Goal: Communication & Community: Answer question/provide support

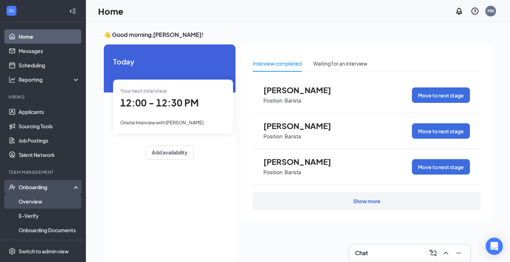
click at [36, 200] on link "Overview" at bounding box center [49, 201] width 61 height 14
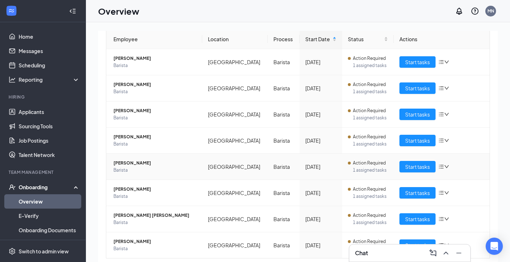
scroll to position [93, 0]
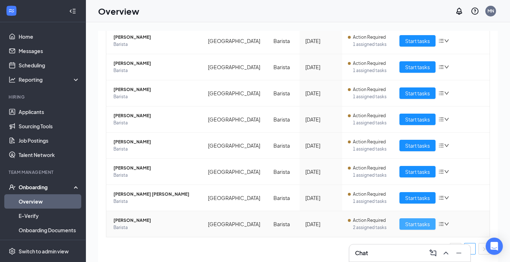
click at [408, 225] on span "Start tasks" at bounding box center [417, 224] width 25 height 8
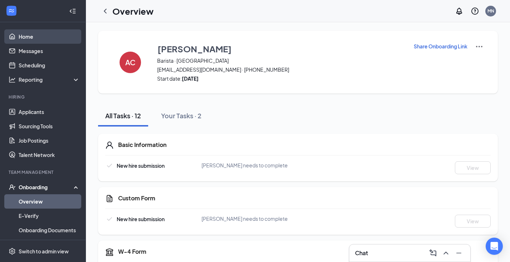
click at [20, 37] on link "Home" at bounding box center [49, 36] width 61 height 14
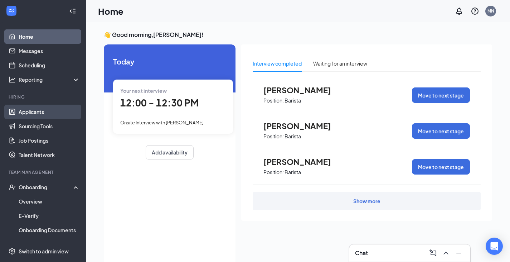
click at [30, 109] on link "Applicants" at bounding box center [49, 112] width 61 height 14
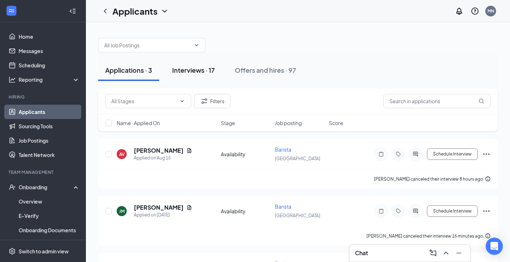
click at [198, 72] on div "Interviews · 17" at bounding box center [193, 70] width 43 height 9
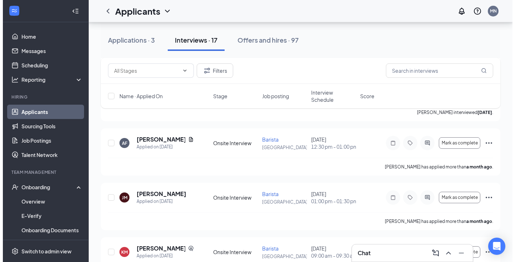
scroll to position [787, 0]
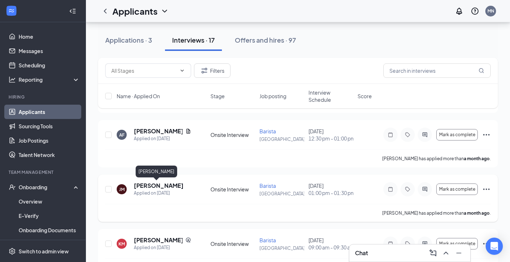
click at [145, 186] on h5 "[PERSON_NAME]" at bounding box center [159, 185] width 50 height 8
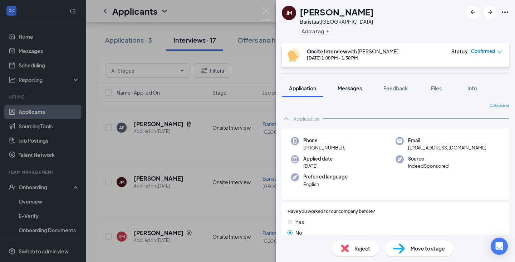
click at [346, 88] on span "Messages" at bounding box center [350, 88] width 24 height 6
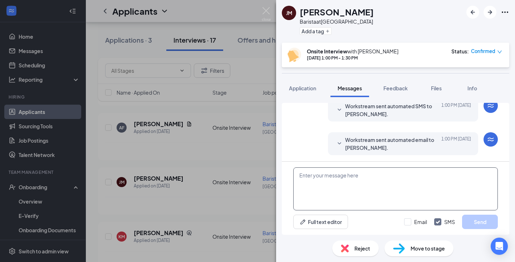
scroll to position [275, 0]
click at [376, 183] on textarea at bounding box center [396, 188] width 205 height 43
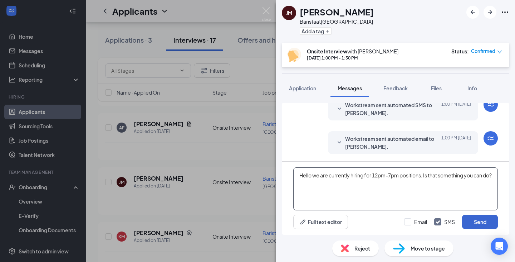
type textarea "Hello we are currently hiring for 12pm-7pm positions. Is that something you can…"
click at [481, 219] on button "Send" at bounding box center [480, 221] width 36 height 14
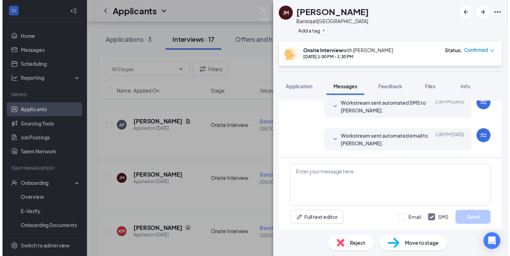
scroll to position [329, 0]
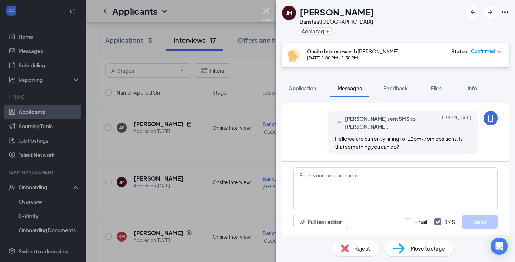
click at [264, 13] on img at bounding box center [266, 14] width 9 height 14
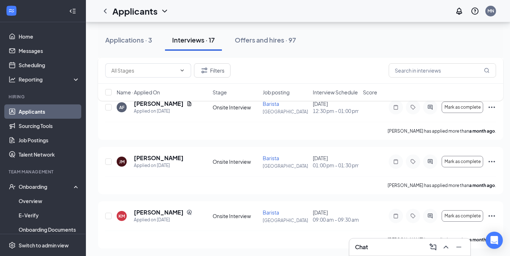
scroll to position [809, 0]
click at [448, 247] on icon "ChevronUp" at bounding box center [446, 247] width 9 height 9
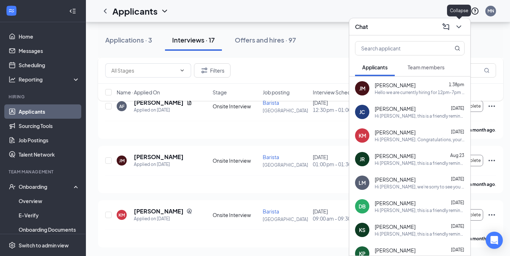
click at [457, 26] on icon "ChevronDown" at bounding box center [458, 26] width 5 height 3
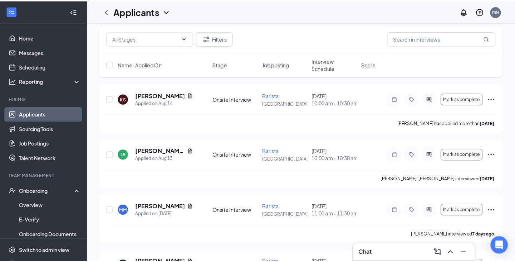
scroll to position [0, 0]
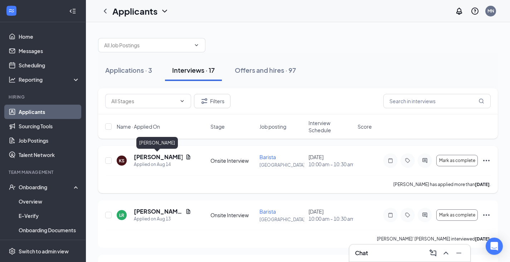
click at [155, 157] on h5 "[PERSON_NAME]" at bounding box center [158, 157] width 49 height 8
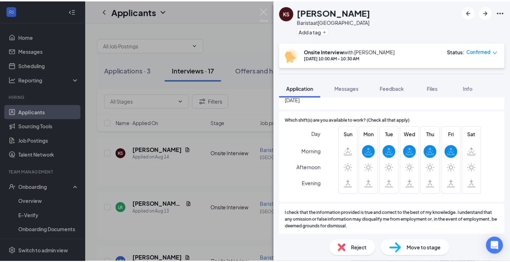
scroll to position [143, 0]
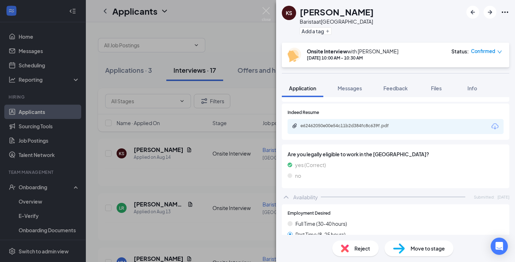
click at [310, 123] on div "e62462050e00e54c11b2d384fc8c639f.pdf" at bounding box center [396, 126] width 216 height 15
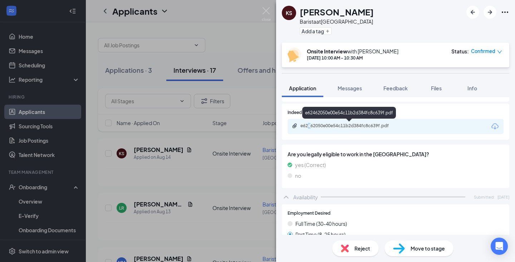
click at [334, 127] on div "e62462050e00e54c11b2d384fc8c639f.pdf" at bounding box center [351, 126] width 100 height 6
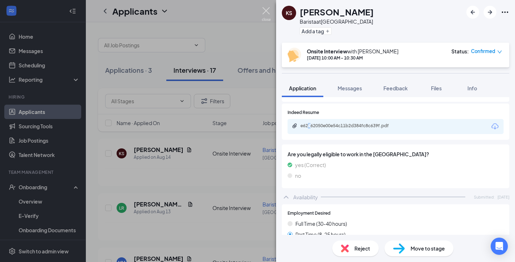
click at [266, 11] on img at bounding box center [266, 14] width 9 height 14
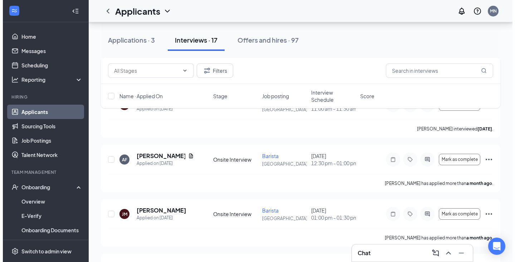
scroll to position [810, 0]
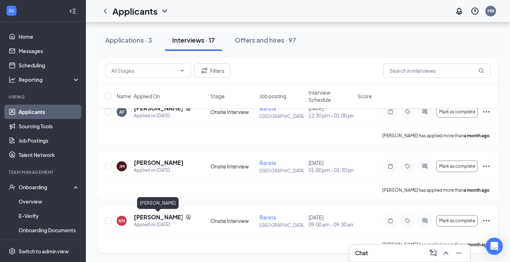
click at [155, 219] on h5 "[PERSON_NAME]" at bounding box center [158, 217] width 49 height 8
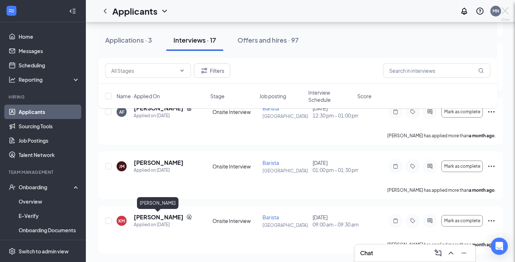
scroll to position [803, 0]
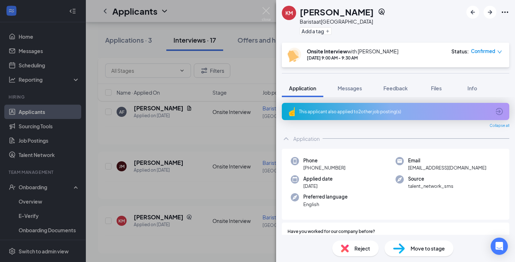
click at [366, 112] on div "This applicant also applied to 2 other job posting(s)" at bounding box center [395, 111] width 192 height 6
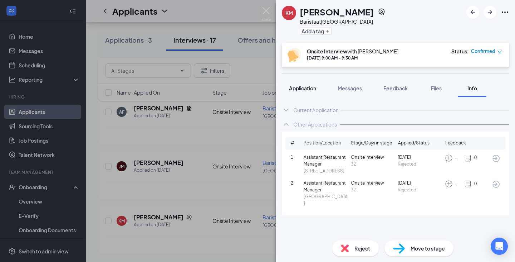
click at [313, 88] on span "Application" at bounding box center [302, 88] width 27 height 6
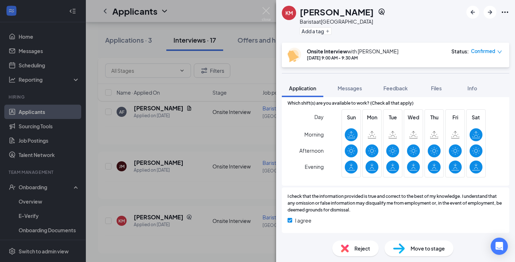
scroll to position [307, 0]
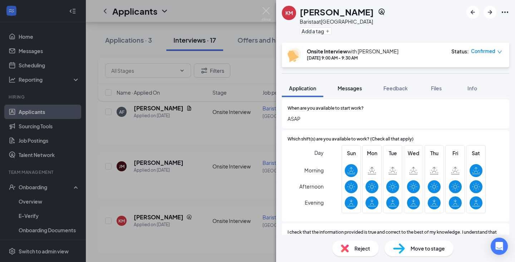
click at [352, 91] on div "Messages" at bounding box center [350, 87] width 24 height 7
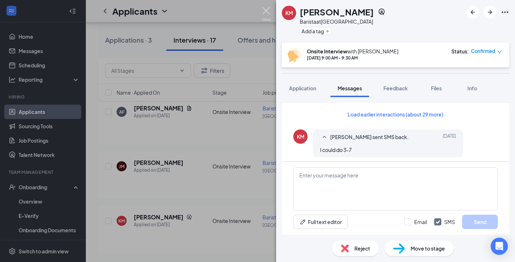
click at [265, 12] on img at bounding box center [266, 14] width 9 height 14
